Goal: Entertainment & Leisure: Consume media (video, audio)

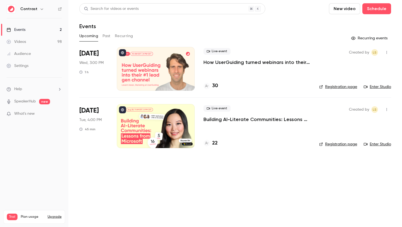
click at [42, 10] on icon "button" at bounding box center [42, 9] width 4 height 4
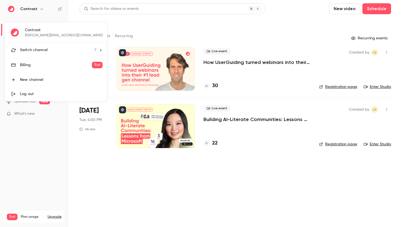
click at [73, 51] on div "Switch channel 9" at bounding box center [58, 50] width 77 height 6
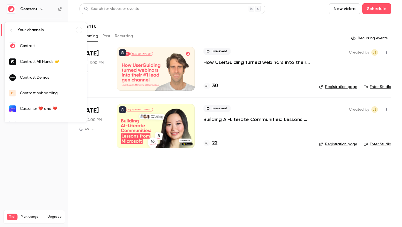
click at [12, 33] on li "Your channels" at bounding box center [46, 29] width 82 height 15
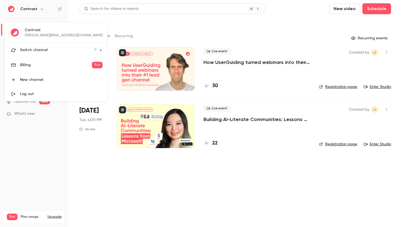
click at [65, 53] on div "Switch channel 9" at bounding box center [58, 50] width 77 height 6
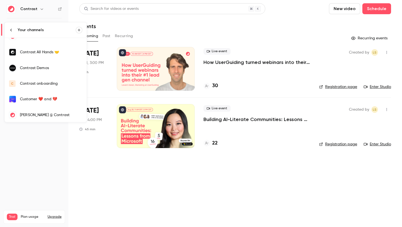
scroll to position [10, 0]
click at [11, 28] on li "Your channels" at bounding box center [46, 29] width 82 height 15
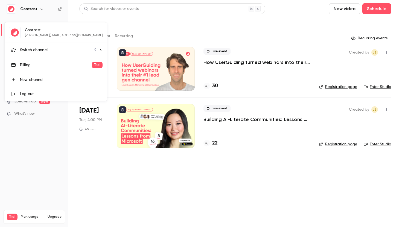
click at [69, 45] on li "Switch channel 9" at bounding box center [56, 50] width 102 height 15
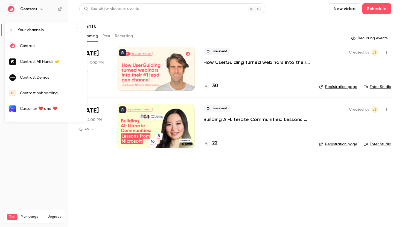
click at [51, 77] on div "Contrast Demos" at bounding box center [51, 77] width 62 height 5
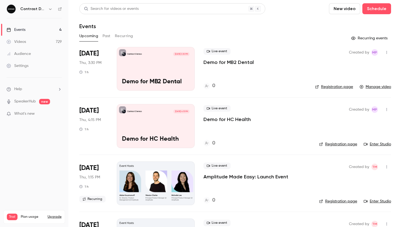
click at [103, 35] on button "Past" at bounding box center [107, 36] width 8 height 9
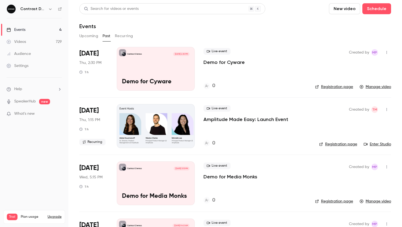
click at [53, 40] on link "Videos 729" at bounding box center [34, 42] width 68 height 12
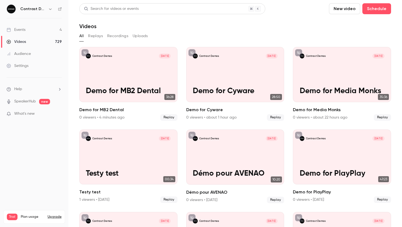
click at [37, 31] on link "Events 4" at bounding box center [34, 30] width 68 height 12
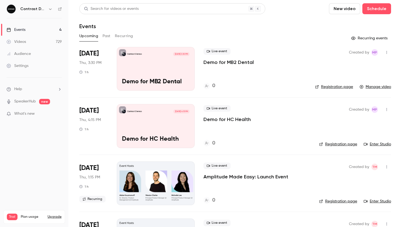
click at [48, 41] on link "Videos 729" at bounding box center [34, 42] width 68 height 12
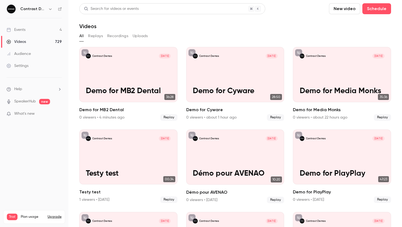
click at [95, 37] on button "Replays" at bounding box center [95, 36] width 15 height 9
click at [30, 29] on link "Events 4" at bounding box center [34, 30] width 68 height 12
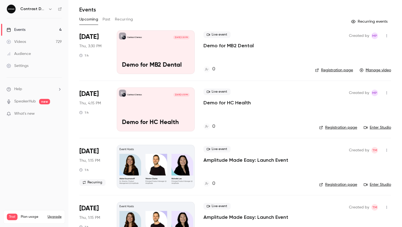
scroll to position [18, 0]
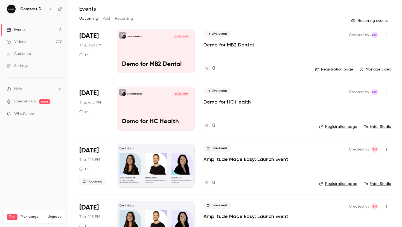
click at [104, 18] on button "Past" at bounding box center [107, 18] width 8 height 9
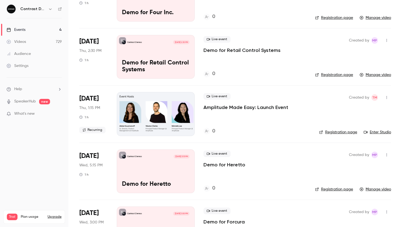
scroll to position [871, 0]
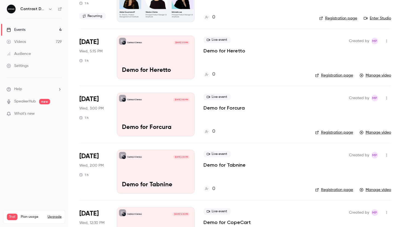
click at [45, 32] on link "Events 4" at bounding box center [34, 30] width 68 height 12
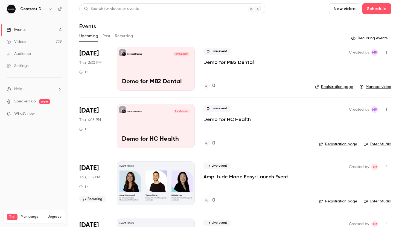
scroll to position [5, 0]
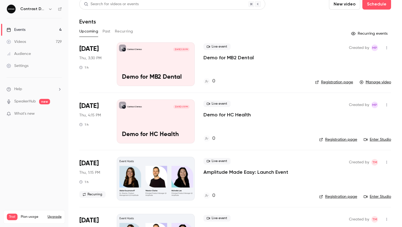
click at [376, 138] on link "Enter Studio" at bounding box center [377, 139] width 27 height 5
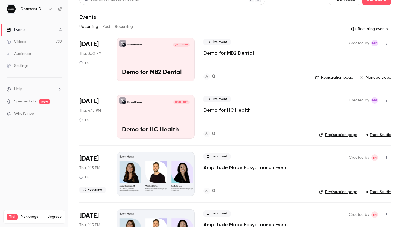
scroll to position [0, 0]
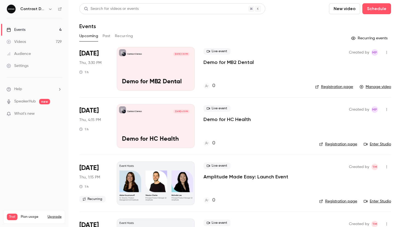
click at [106, 35] on button "Past" at bounding box center [107, 36] width 8 height 9
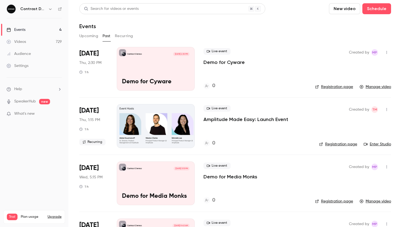
click at [120, 34] on button "Recurring" at bounding box center [124, 36] width 18 height 9
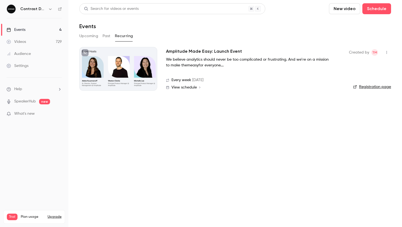
click at [101, 35] on div "Upcoming Past Recurring" at bounding box center [235, 36] width 312 height 9
click at [105, 36] on button "Past" at bounding box center [107, 36] width 8 height 9
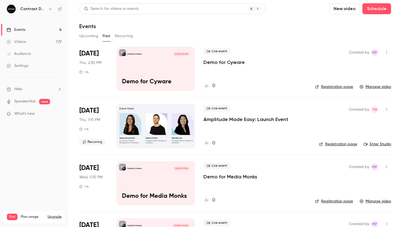
click at [31, 44] on link "Videos 729" at bounding box center [34, 42] width 68 height 12
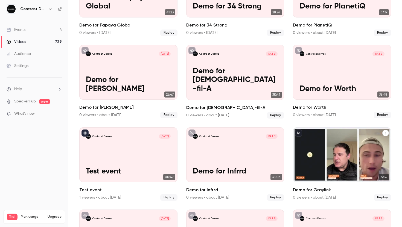
scroll to position [1520, 0]
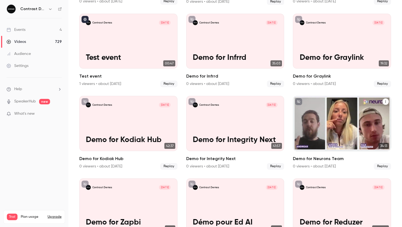
click at [322, 158] on h2 "Demo for Neurons Team" at bounding box center [342, 159] width 98 height 7
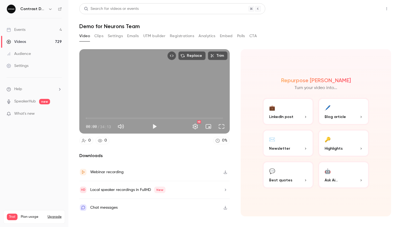
click at [367, 8] on button "Share" at bounding box center [368, 8] width 22 height 11
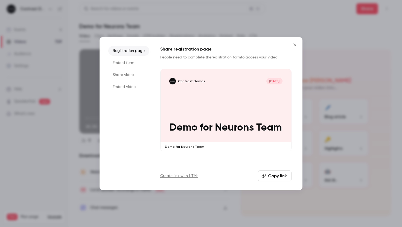
click at [228, 122] on p "Demo for Neurons Team" at bounding box center [225, 128] width 113 height 12
click at [296, 47] on button "Close" at bounding box center [294, 44] width 11 height 11
